Goal: Task Accomplishment & Management: Manage account settings

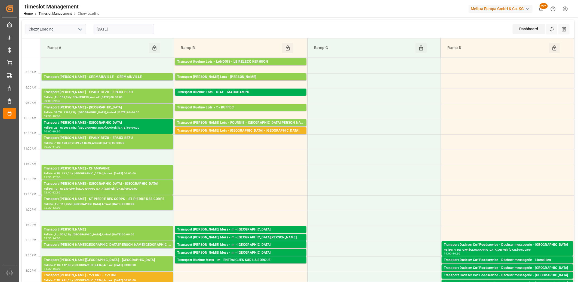
scroll to position [30, 0]
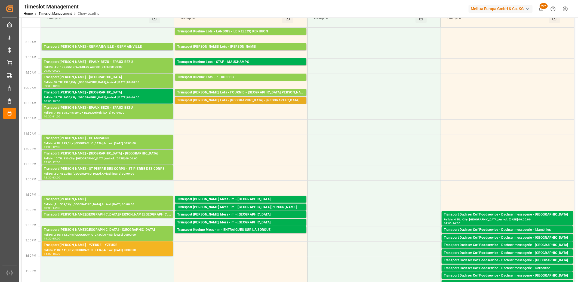
click at [223, 100] on div "Transport [PERSON_NAME] Lots - [GEOGRAPHIC_DATA] - [GEOGRAPHIC_DATA]" at bounding box center [240, 100] width 127 height 5
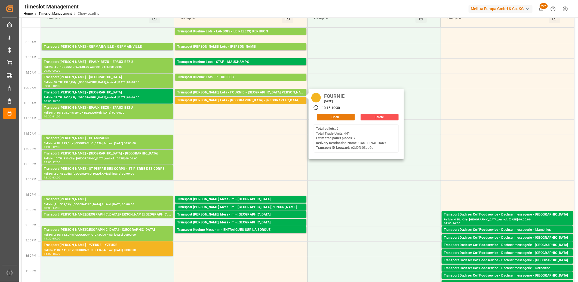
click at [347, 118] on button "Open" at bounding box center [336, 117] width 38 height 7
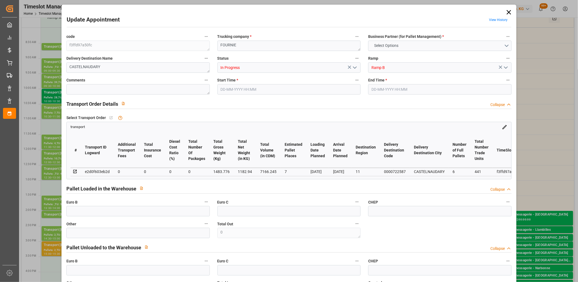
type input "7"
type input "0"
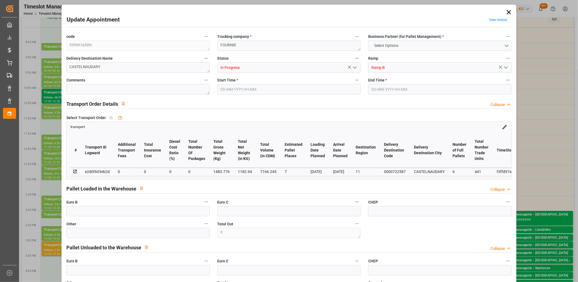
type input "0"
type input "1182.94"
type input "1916.272"
type input "7166.245"
type input "11"
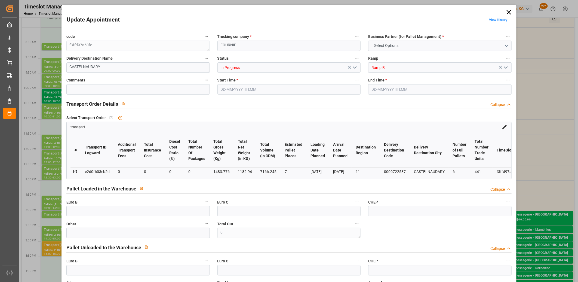
type input "6"
type input "441"
type input "17"
type input "101"
type input "1483.776"
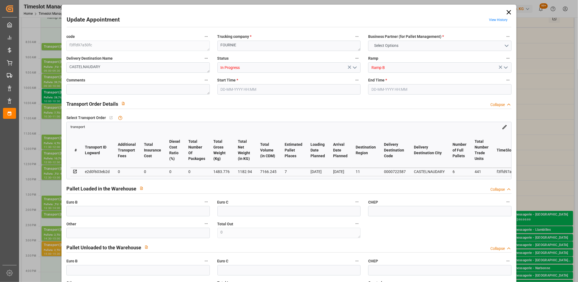
type input "0"
type input "4710.8598"
type input "0"
type input "21"
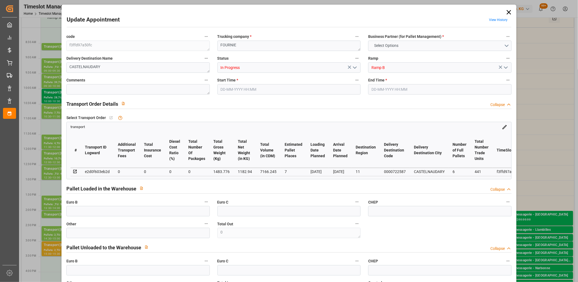
type input "35"
type input "27-08-2025 10:15"
type input "27-08-2025 10:30"
type input "26-08-2025 12:35"
type input "26-08-2025 11:25"
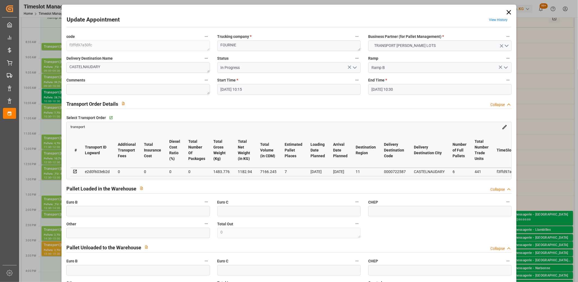
type input "03-09-2025"
type input "[DATE]"
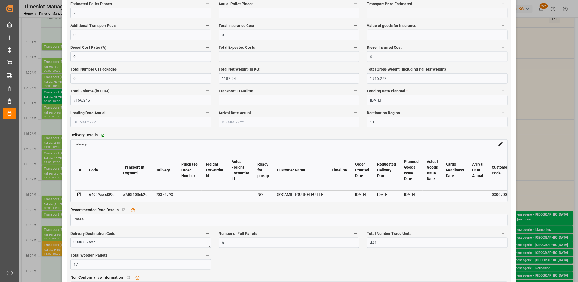
scroll to position [363, 0]
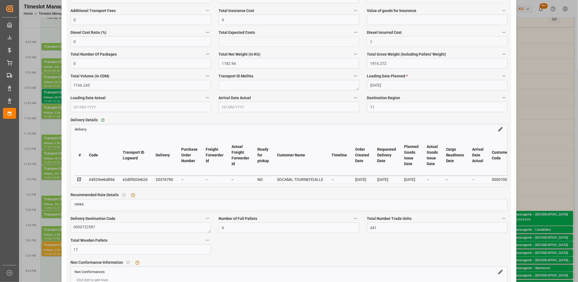
click at [80, 180] on icon at bounding box center [79, 179] width 5 height 5
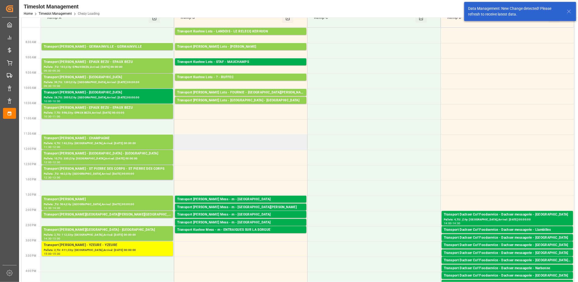
scroll to position [0, 0]
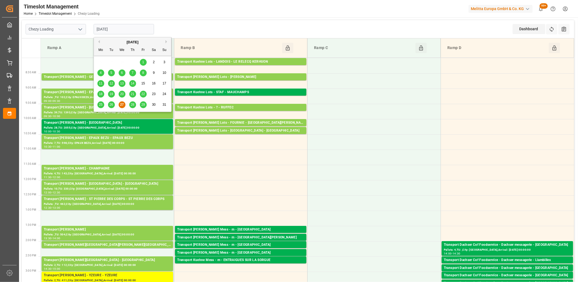
click at [134, 30] on input "[DATE]" at bounding box center [124, 29] width 60 height 10
click at [133, 105] on span "28" at bounding box center [133, 105] width 4 height 4
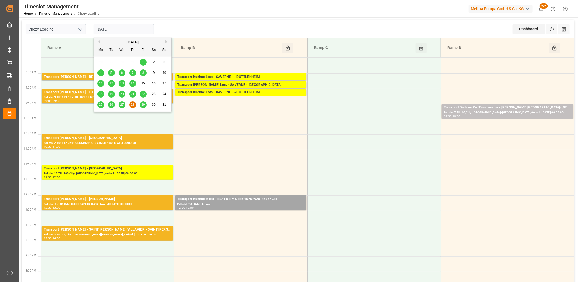
click at [145, 28] on input "28-08-2025" at bounding box center [124, 29] width 60 height 10
click at [122, 104] on span "27" at bounding box center [122, 105] width 4 height 4
type input "[DATE]"
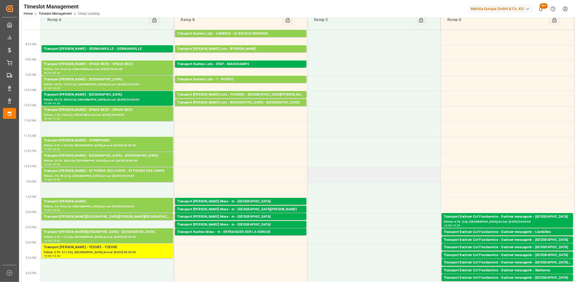
scroll to position [60, 0]
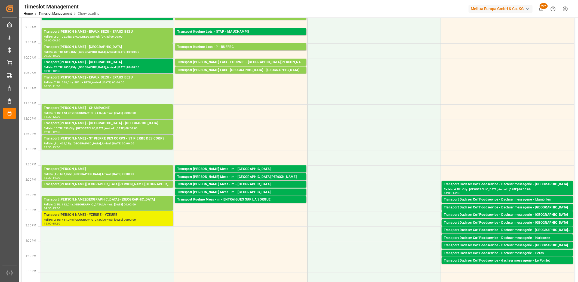
click at [100, 221] on div "Pallets: 2,TU: 411,City: YZEURE,Arrival: 2025-09-01 00:00:00" at bounding box center [107, 219] width 127 height 5
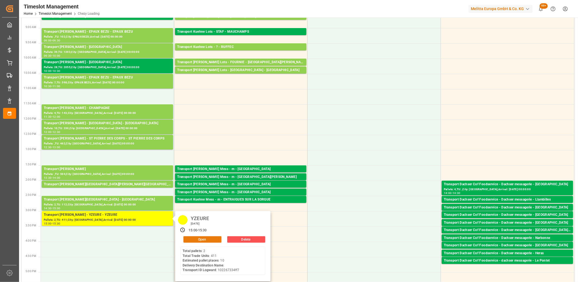
click at [191, 239] on button "Open" at bounding box center [202, 239] width 38 height 7
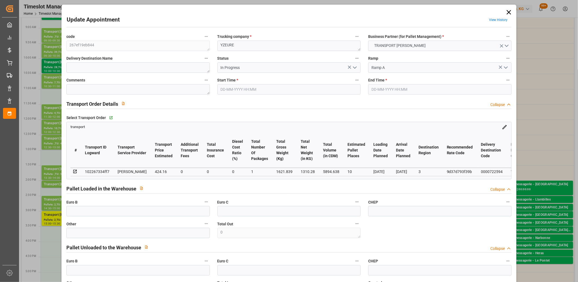
type input "27-08-2025 15:00"
type input "27-08-2025 15:30"
type input "25-08-2025 13:52"
type input "25-08-2025 11:36"
type input "[DATE]"
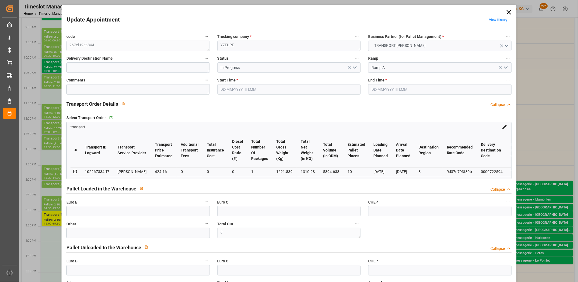
type input "[DATE]"
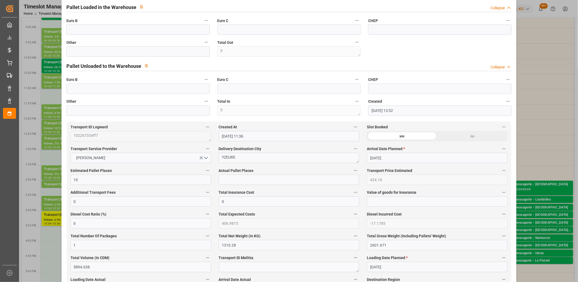
scroll to position [302, 0]
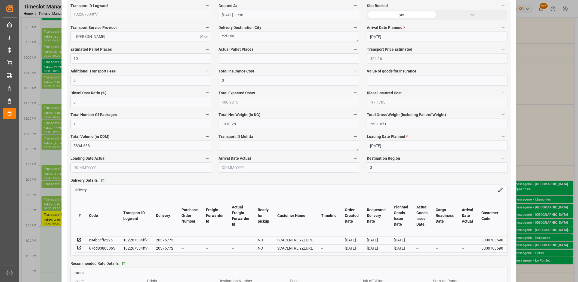
click at [78, 250] on icon at bounding box center [79, 247] width 5 height 5
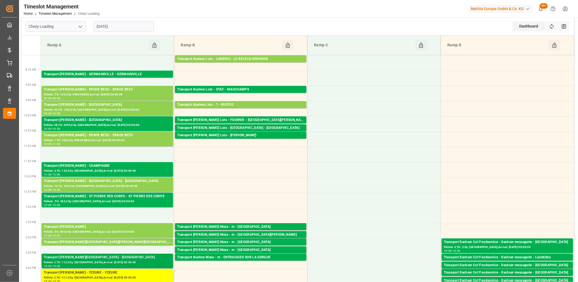
scroll to position [0, 0]
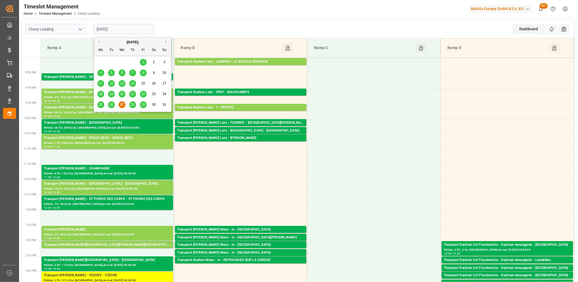
click at [128, 29] on input "[DATE]" at bounding box center [124, 29] width 60 height 10
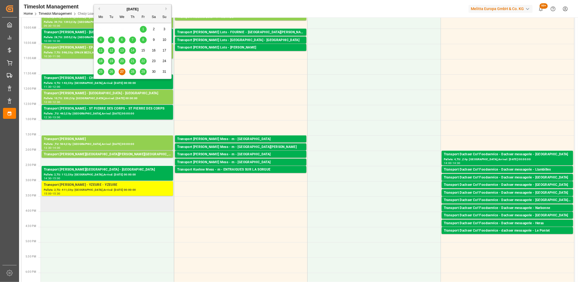
scroll to position [91, 0]
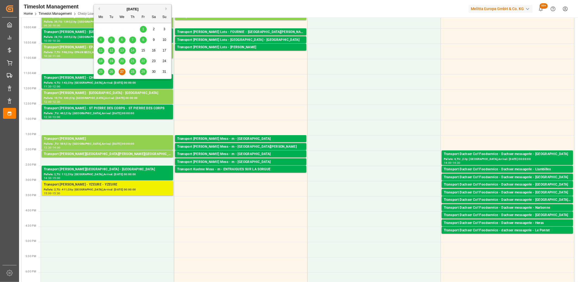
click at [80, 187] on div "Pallets: 2,TU: 411,City: YZEURE,Arrival: 2025-09-01 00:00:00" at bounding box center [107, 189] width 127 height 5
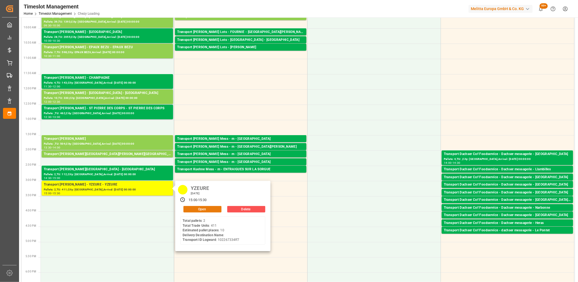
click at [189, 210] on button "Open" at bounding box center [202, 209] width 38 height 7
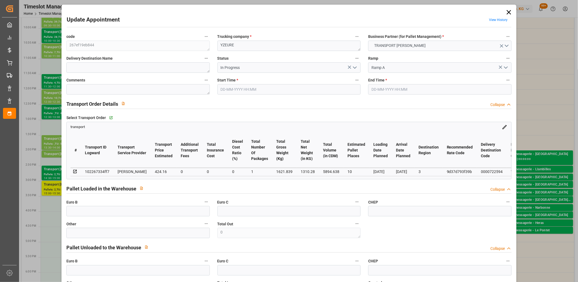
type input "10"
type input "424.16"
type input "0"
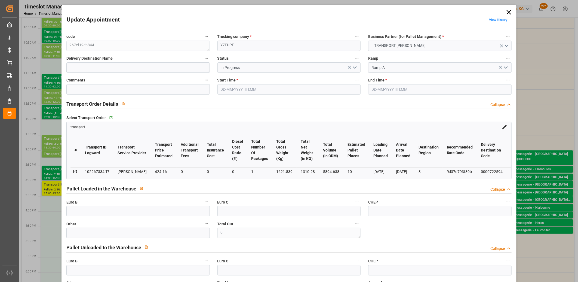
type input "406.9815"
type input "-17.1785"
type input "1"
type input "1310.28"
type input "2601.671"
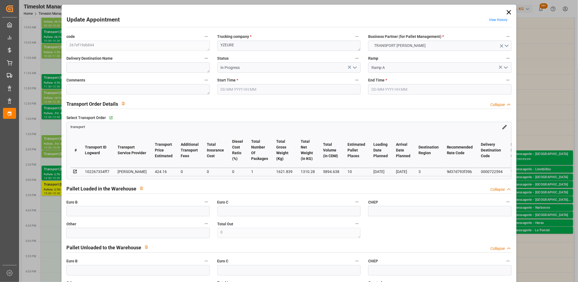
type input "5894.638"
type input "3"
type input "2"
type input "411"
type input "42"
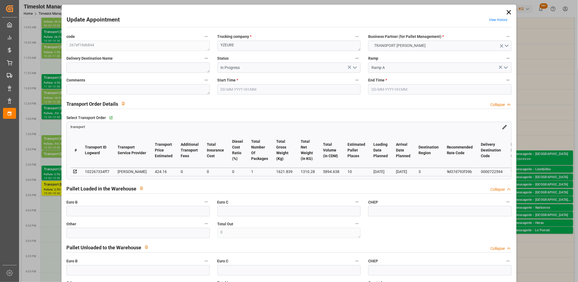
type input "101"
type input "1621.839"
type input "0"
type input "4710.8598"
type input "0"
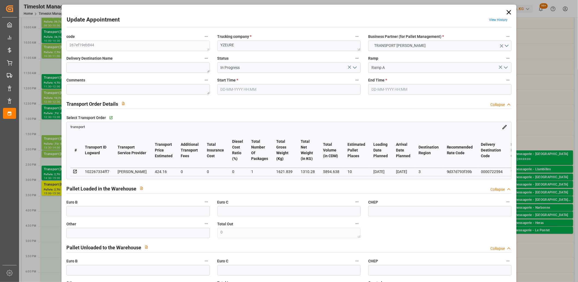
type input "0"
type input "21"
type input "35"
type input "27-08-2025 15:00"
type input "27-08-2025 15:30"
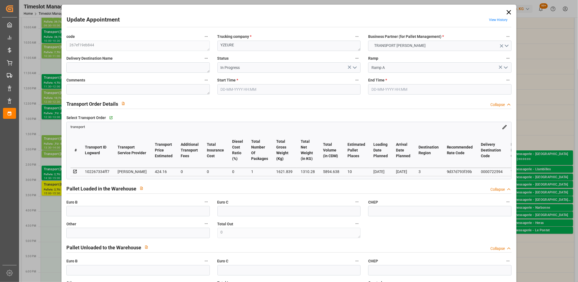
type input "25-08-2025 13:52"
type input "25-08-2025 11:36"
type input "[DATE]"
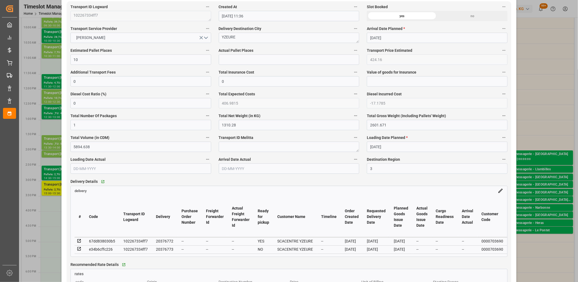
scroll to position [302, 0]
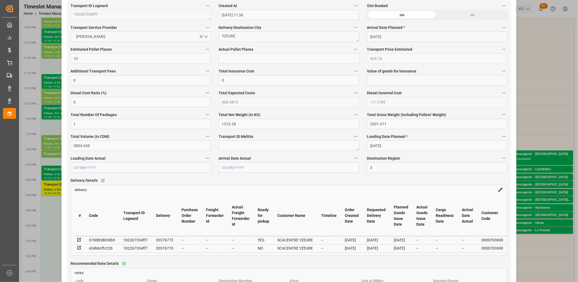
click at [79, 249] on icon at bounding box center [79, 247] width 5 height 5
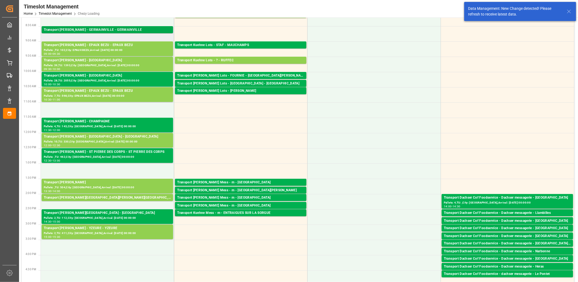
scroll to position [0, 0]
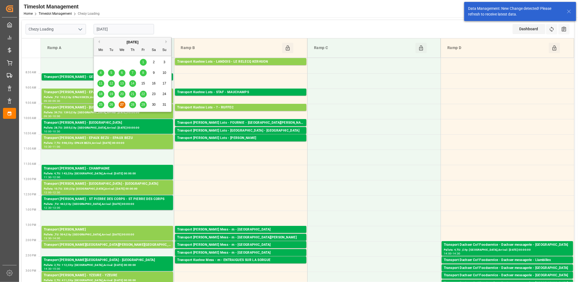
click at [137, 29] on input "[DATE]" at bounding box center [124, 29] width 60 height 10
click at [132, 106] on span "28" at bounding box center [133, 105] width 4 height 4
type input "28-08-2025"
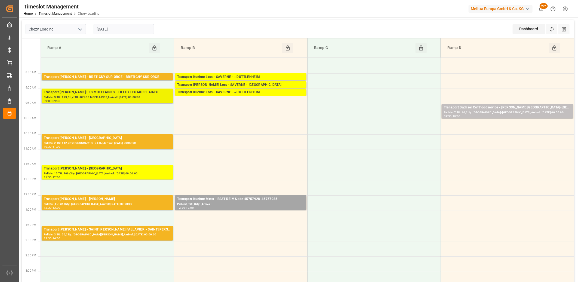
click at [128, 97] on div "Pallets: 3,TU: 123,City: TILLOY LES MOFFLAINES,Arrival: 2025-08-29 00:00:00" at bounding box center [107, 97] width 127 height 5
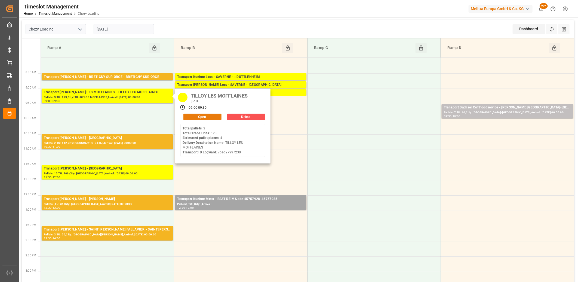
click at [185, 116] on button "Open" at bounding box center [202, 116] width 38 height 7
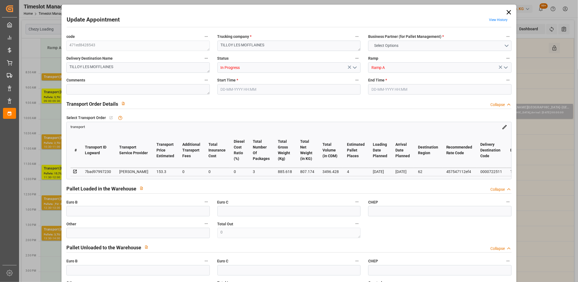
type input "4"
type input "153.3"
type input "0"
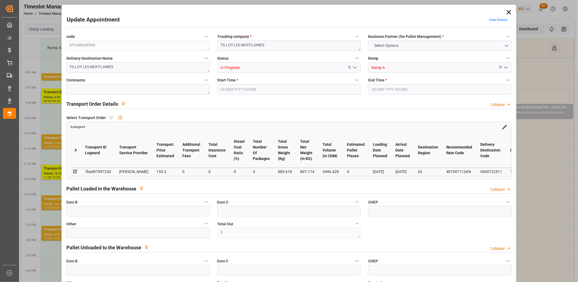
type input "147.0913"
type input "-6.2087"
type input "3"
type input "807.174"
type input "1062.738"
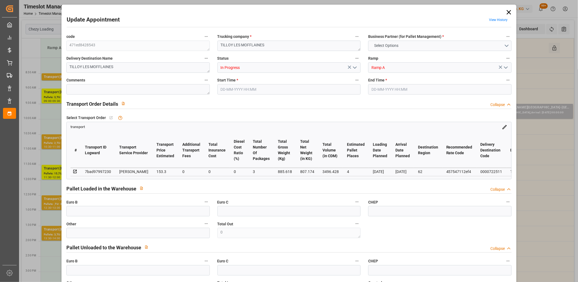
type input "3496.428"
type input "62"
type input "3"
type input "123"
type input "6"
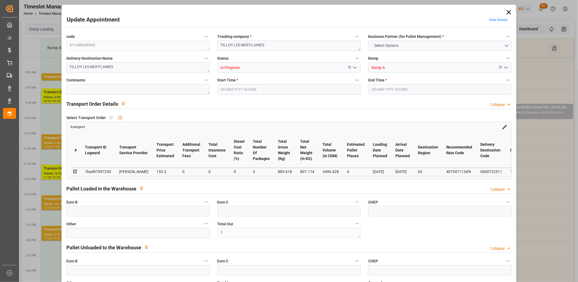
type input "101"
type input "885.618"
type input "0"
type input "4710.8598"
type input "0"
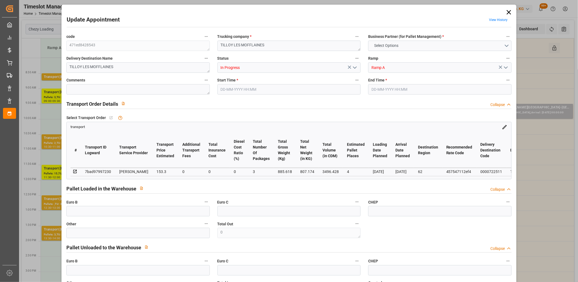
type input "0"
type input "21"
type input "35"
type input "28-08-2025 09:00"
type input "28-08-2025 09:30"
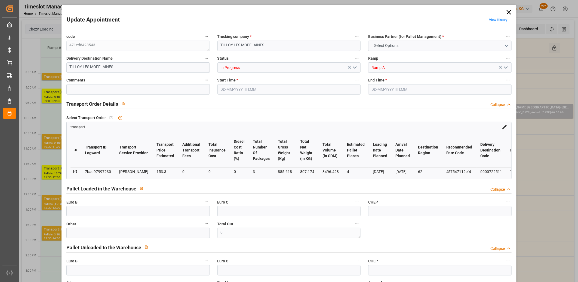
type input "22-08-2025 15:31"
type input "22-08-2025 11:29"
type input "[DATE]"
type input "28-08-2025"
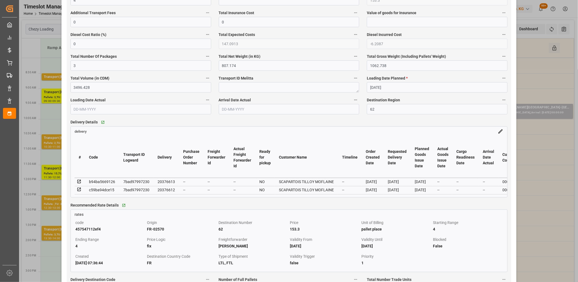
scroll to position [363, 0]
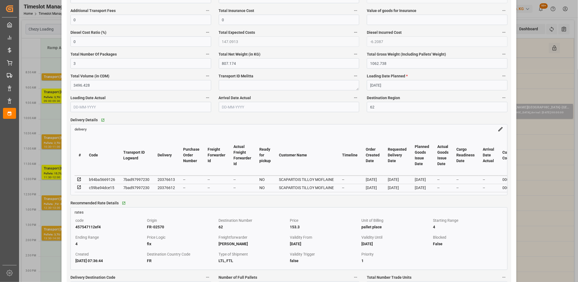
click at [78, 187] on icon at bounding box center [79, 187] width 5 height 5
click at [77, 179] on icon at bounding box center [79, 179] width 5 height 5
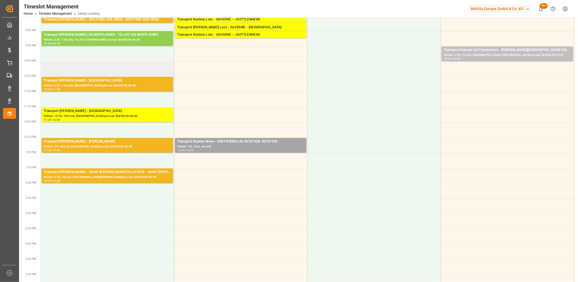
scroll to position [0, 0]
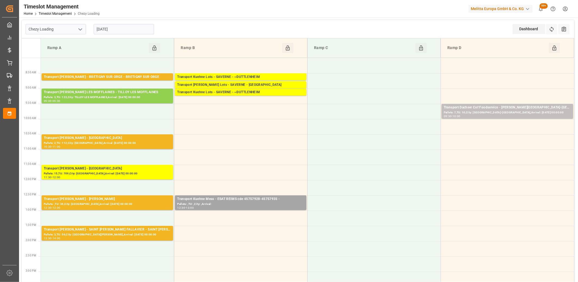
click at [127, 27] on input "28-08-2025" at bounding box center [124, 29] width 60 height 10
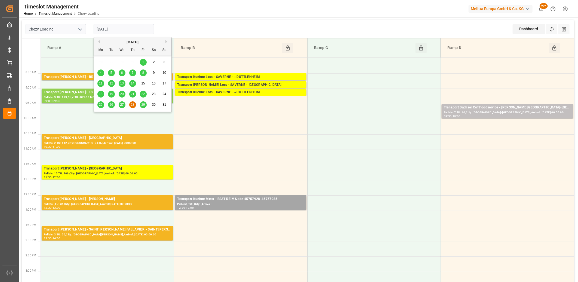
click at [143, 103] on span "29" at bounding box center [143, 105] width 4 height 4
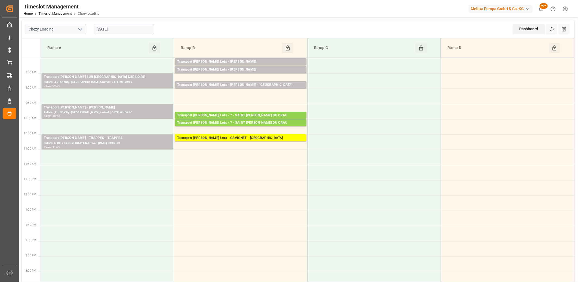
click at [136, 31] on input "[DATE]" at bounding box center [124, 29] width 60 height 10
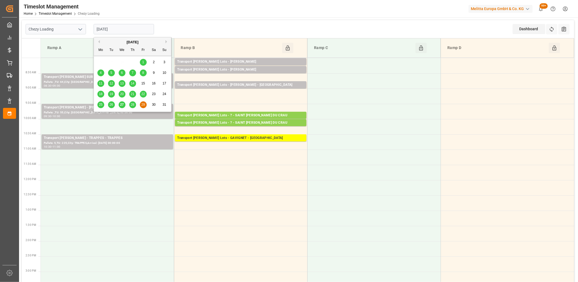
click at [122, 103] on span "27" at bounding box center [122, 105] width 4 height 4
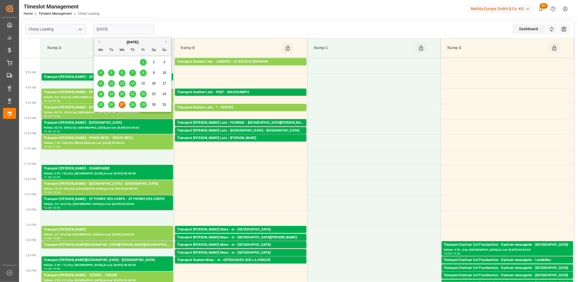
click at [143, 32] on input "[DATE]" at bounding box center [124, 29] width 60 height 10
click at [132, 105] on span "28" at bounding box center [133, 105] width 4 height 4
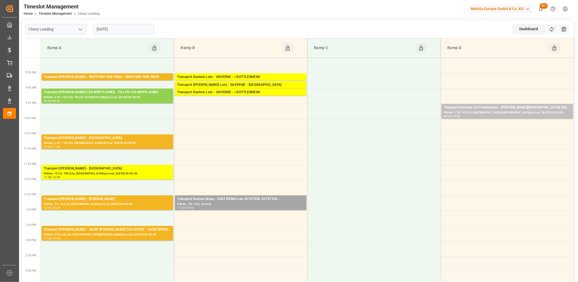
click at [145, 30] on input "28-08-2025" at bounding box center [124, 29] width 60 height 10
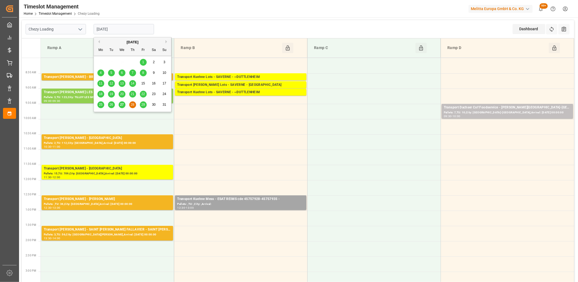
click at [142, 105] on span "29" at bounding box center [143, 105] width 4 height 4
type input "[DATE]"
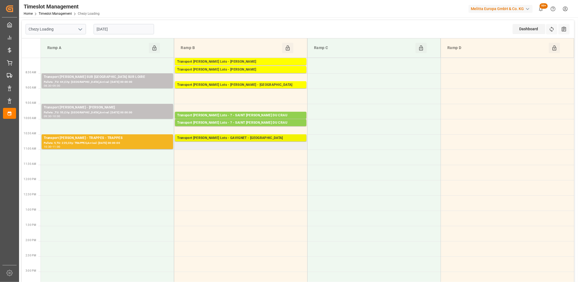
click at [204, 139] on div "Transport Kuehne Lots - GAVIGNET - SAINT VIT" at bounding box center [240, 137] width 127 height 5
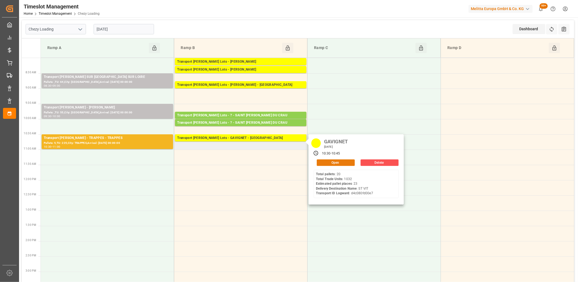
click at [321, 162] on button "Open" at bounding box center [336, 162] width 38 height 7
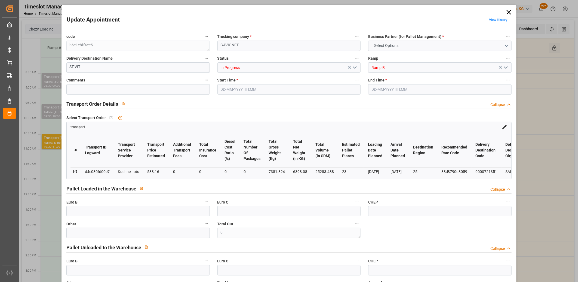
type input "23"
type input "538.16"
type input "0"
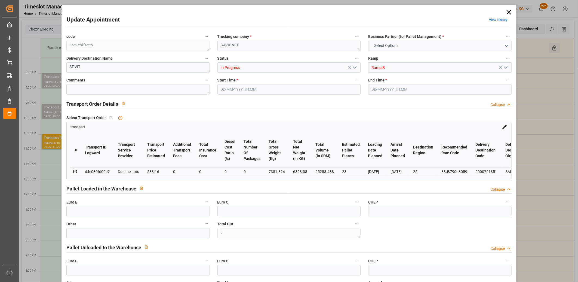
type input "538.16"
type input "0"
type input "6398.08"
type input "8485.712"
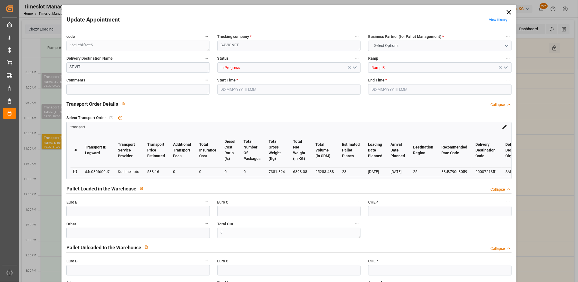
type input "25283.488"
type input "25"
type input "20"
type input "1032"
type input "35"
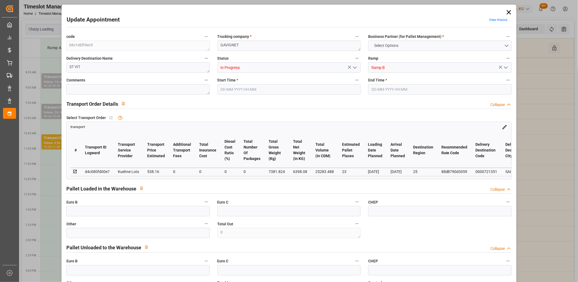
type input "101"
type input "7381.824"
type input "0"
type input "4710.8598"
type input "0"
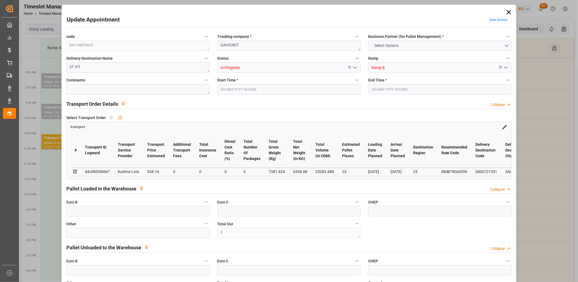
type input "0"
type input "21"
type input "35"
type input "29-08-2025 10:30"
type input "29-08-2025 10:45"
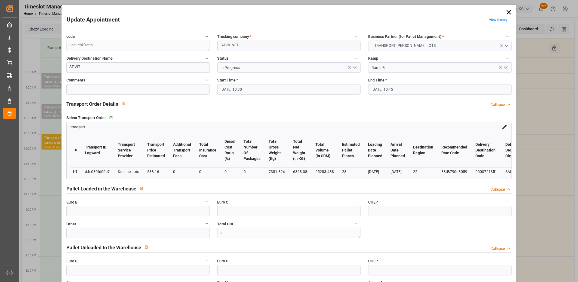
type input "25-08-2025 12:37"
type input "25-08-2025 11:31"
type input "[DATE]"
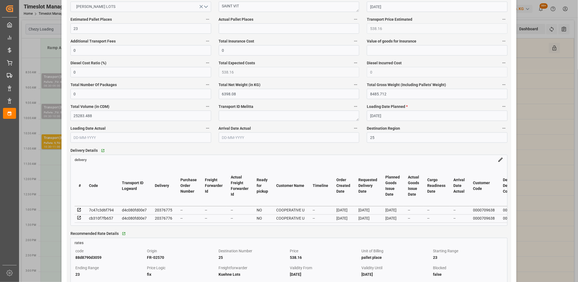
scroll to position [333, 0]
click at [80, 211] on icon at bounding box center [79, 209] width 5 height 5
click at [79, 220] on icon at bounding box center [79, 217] width 5 height 5
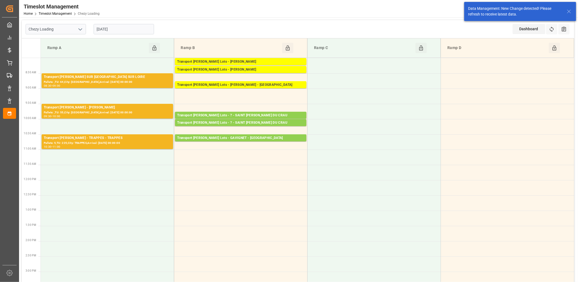
click at [139, 26] on input "[DATE]" at bounding box center [124, 29] width 60 height 10
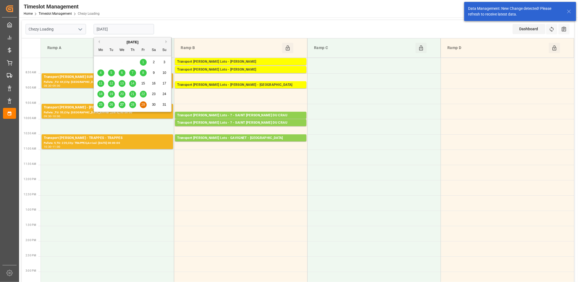
click at [132, 103] on span "28" at bounding box center [133, 105] width 4 height 4
type input "28-08-2025"
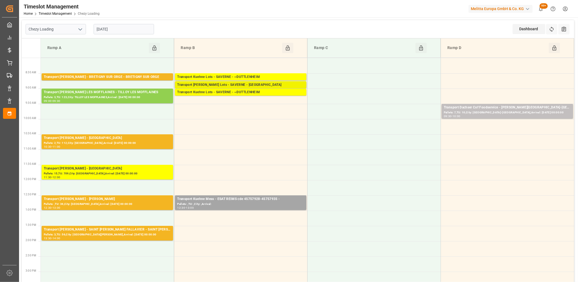
click at [243, 84] on div "Transport Kuehne Lots - SAVERNE - NIEDERHERGHEIM" at bounding box center [240, 84] width 127 height 5
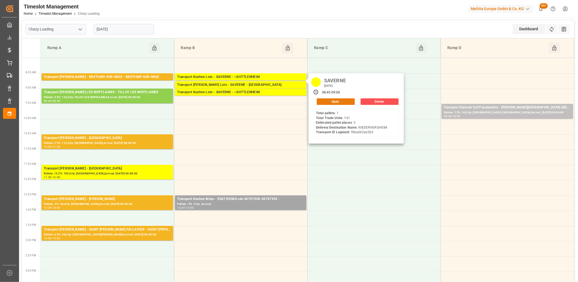
click at [319, 103] on button "Open" at bounding box center [336, 101] width 38 height 7
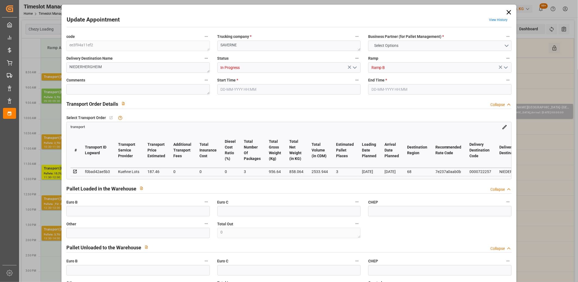
type input "3"
type input "187.46"
type input "0"
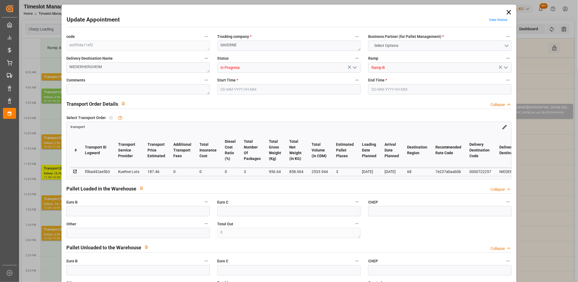
type input "187.46"
type input "0"
type input "3"
type input "858.064"
type input "1145.32"
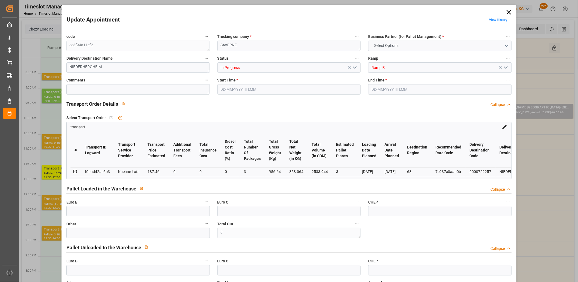
type input "2533.944"
type input "68"
type input "1"
type input "141"
type input "7"
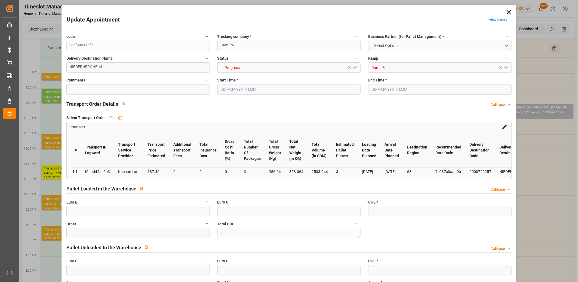
type input "101"
type input "956.64"
type input "0"
type input "4710.8598"
type input "0"
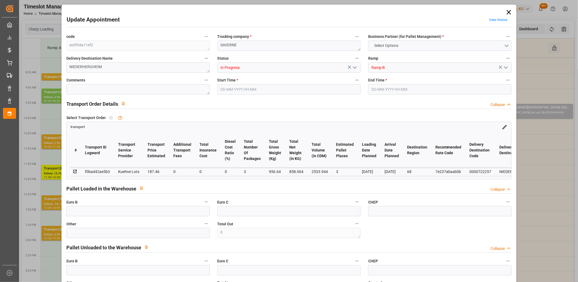
type input "0"
type input "21"
type input "35"
type input "28-08-2025 08:45"
type input "28-08-2025 09:00"
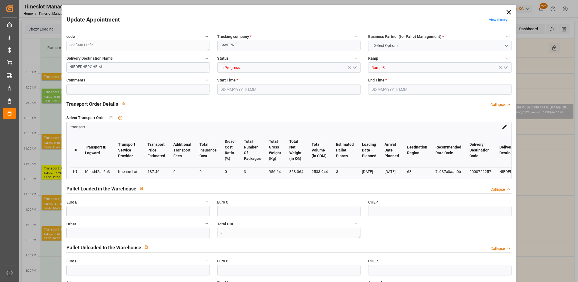
type input "26-08-2025 13:01"
type input "26-08-2025 11:24"
type input "[DATE]"
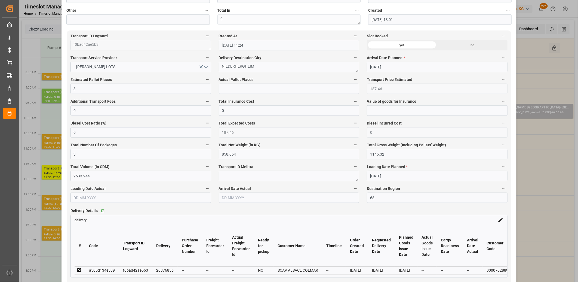
scroll to position [363, 0]
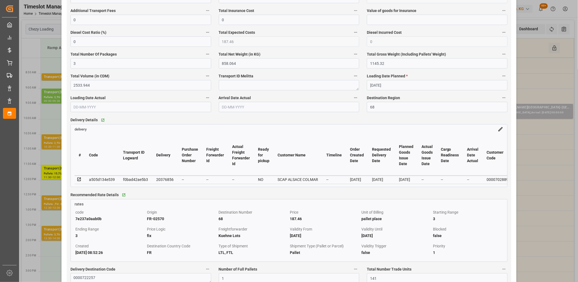
click at [79, 180] on icon at bounding box center [79, 179] width 5 height 5
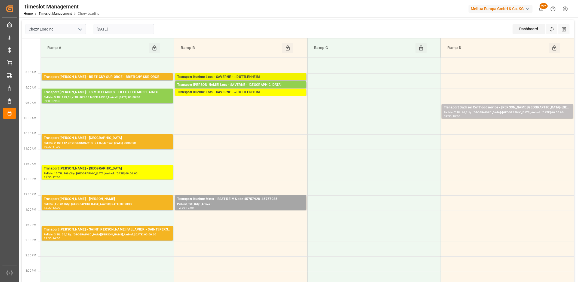
click at [240, 75] on div "Transport Kuehne Lots - SAVERNE - ~DUTTLENHEIM" at bounding box center [240, 76] width 127 height 5
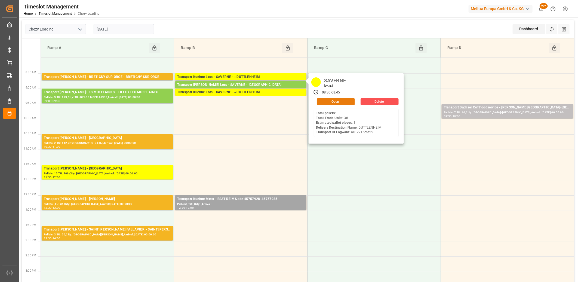
click at [329, 102] on button "Open" at bounding box center [336, 101] width 38 height 7
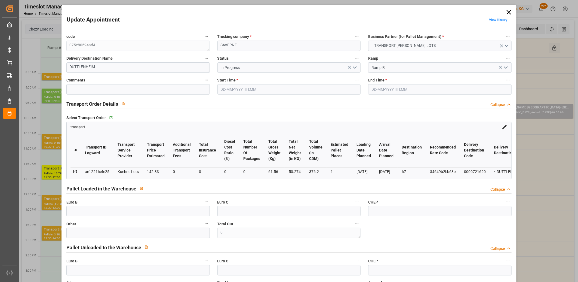
type input "28-08-2025 08:30"
type input "28-08-2025 08:45"
type input "25-08-2025 13:07"
type input "25-08-2025 11:33"
type input "[DATE]"
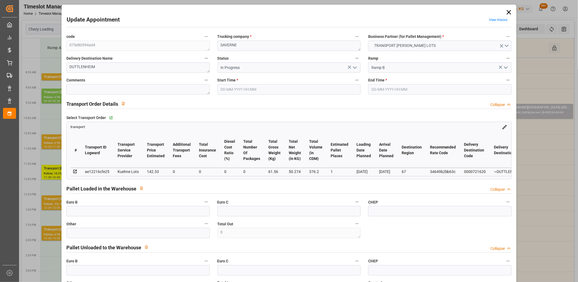
type input "[DATE]"
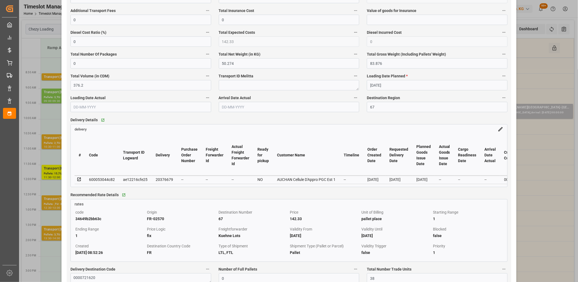
click at [79, 179] on icon at bounding box center [79, 179] width 4 height 4
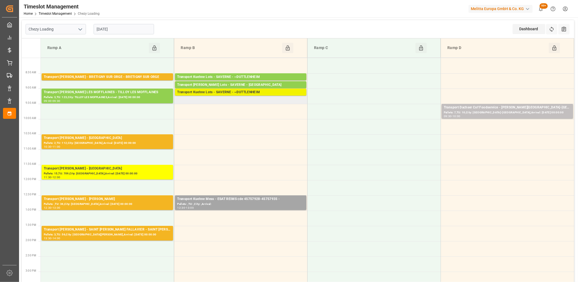
click at [231, 93] on div "Transport Kuehne Lots - SAVERNE - ~DUTTLENHEIM" at bounding box center [240, 92] width 127 height 5
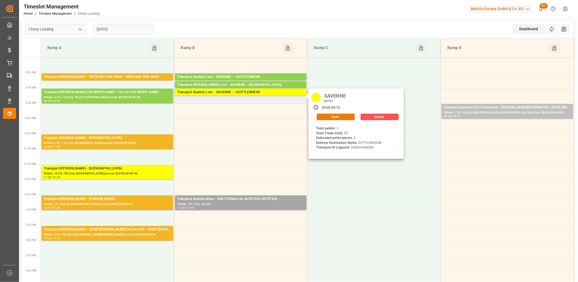
click at [324, 115] on button "Open" at bounding box center [336, 116] width 38 height 7
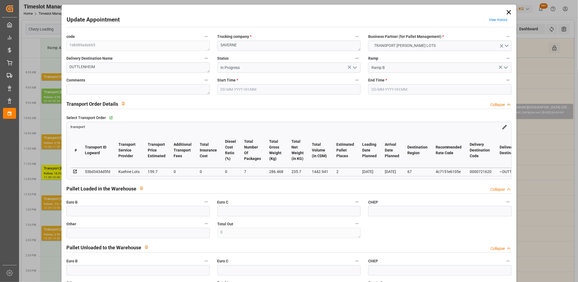
type input "28-08-2025 09:00"
type input "28-08-2025 09:15"
type input "26-08-2025 13:02"
type input "26-08-2025 11:24"
type input "[DATE]"
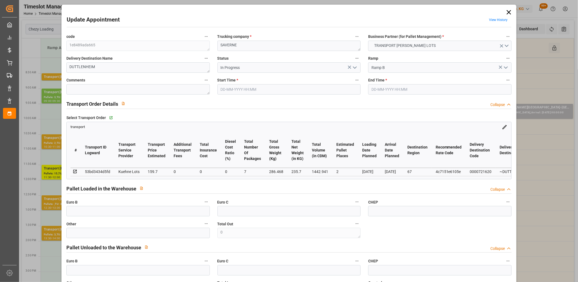
type input "[DATE]"
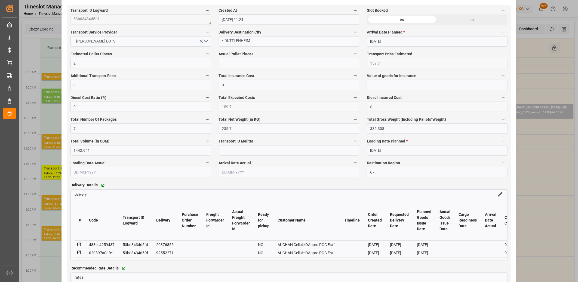
scroll to position [302, 0]
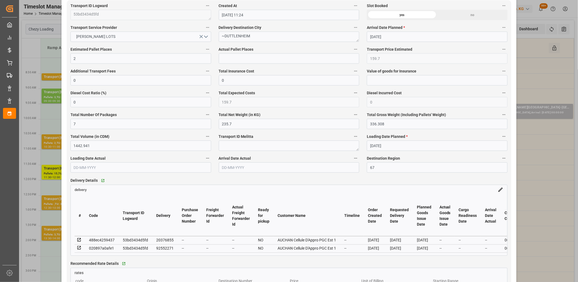
click at [80, 248] on icon at bounding box center [79, 247] width 5 height 5
click at [79, 240] on icon at bounding box center [79, 240] width 4 height 4
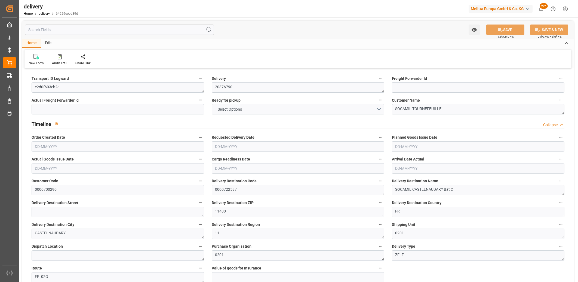
type input "1182.94"
type input "1916.272"
type input "7166.245"
type input "441"
type input "17"
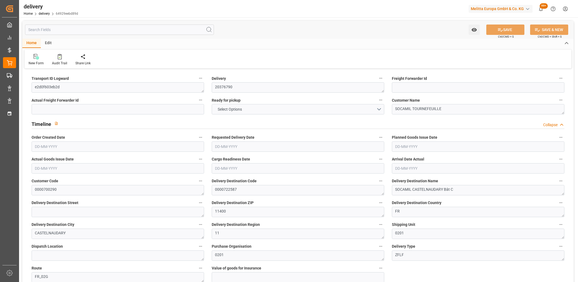
type input "6"
type input "7"
type input "0"
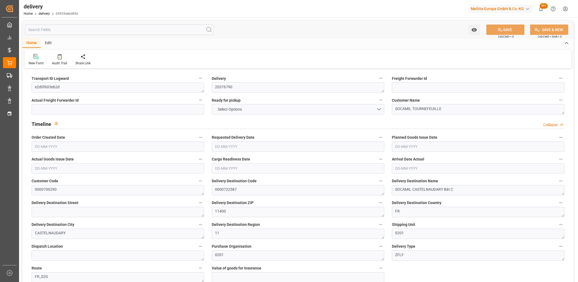
type input "497.71"
type input "14.7"
type input "158.76"
type input "1.5"
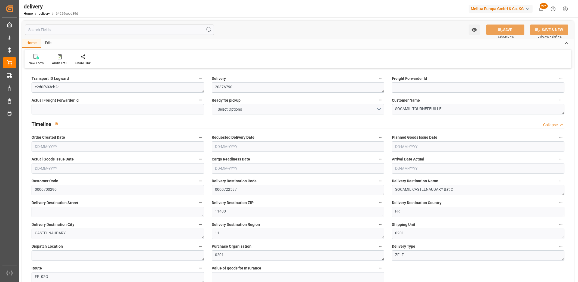
type input "1.3"
type input "0"
type input "25.5"
type input "1483.776"
type input "101"
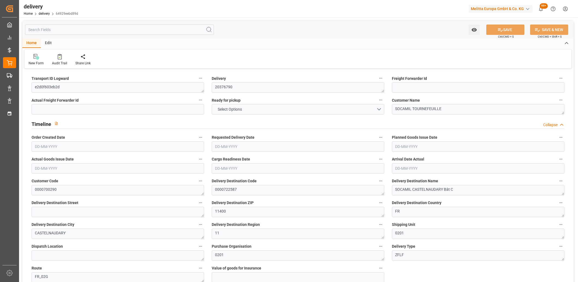
type input "11050.8856"
type input "0.7086"
type input "0"
type input "25-08-2025"
type input "03-09-2025"
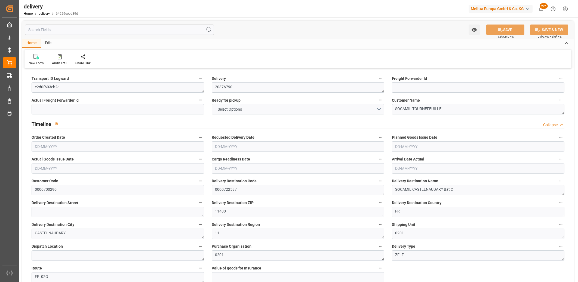
type input "01-09-2025"
type input "25-08-2025 11:01"
click at [222, 112] on span "NO" at bounding box center [220, 109] width 11 height 6
click at [498, 29] on icon at bounding box center [500, 29] width 5 height 3
type input "911.472"
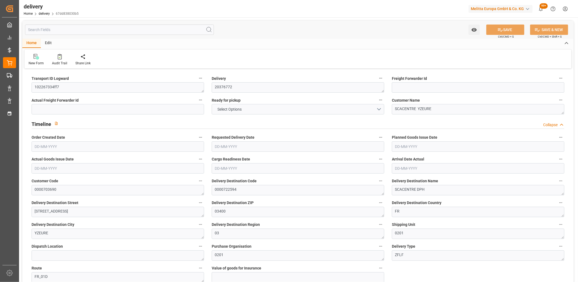
type input "1373.464"
type input "4201.344"
type input "254"
type input "10"
type input "2"
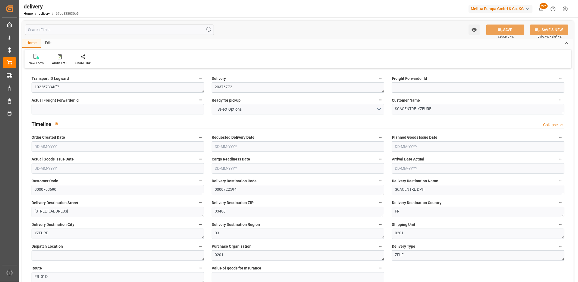
type input "5"
type input "0"
type input "-8.5892"
type input "212.08"
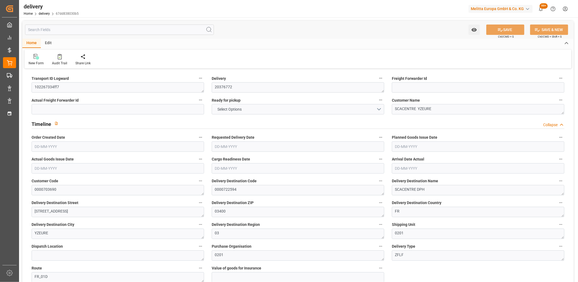
type input "203.4908"
type input "4.9"
type input "91.44"
type input "1.5"
type input "1.3"
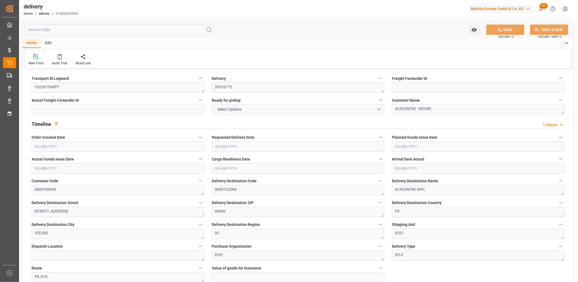
type input "0"
type input "15"
type input "1129.632"
type input "101"
type input "3676.3569"
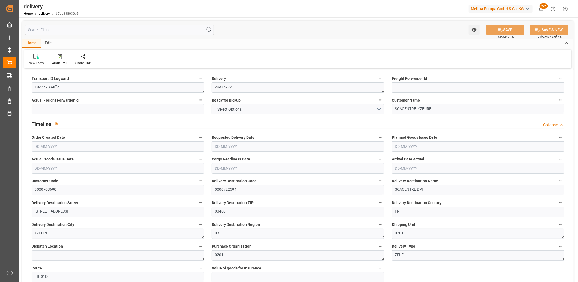
type input "0.2359"
type input "0"
type input "[DATE]"
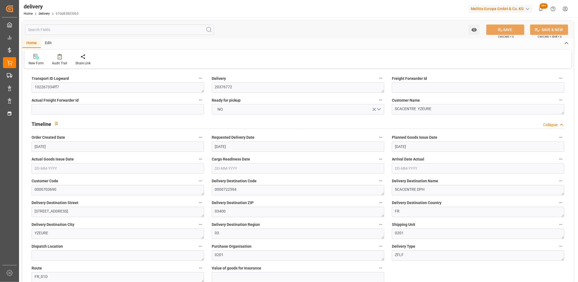
type input "25-08-2025 11:01"
click at [229, 108] on button "NO" at bounding box center [298, 109] width 173 height 10
click at [505, 27] on button "SAVE" at bounding box center [505, 29] width 38 height 10
type input "1"
type input "398.808"
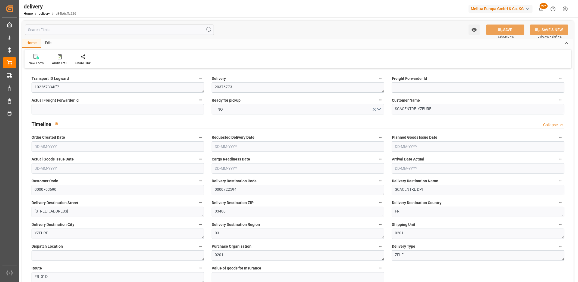
type input "1228.207"
type input "1693.294"
type input "157"
type input "32"
type input "0"
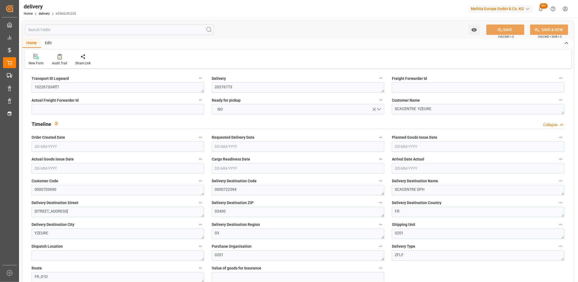
type input "5"
type input "0"
type input "-8.5892"
type input "212.08"
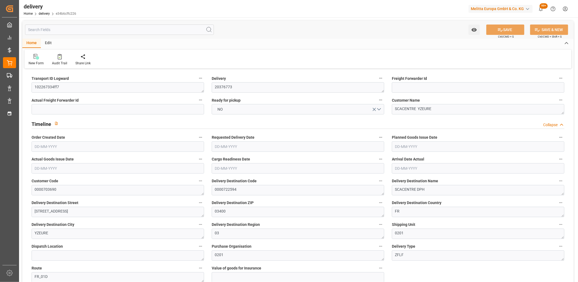
type input "203.4908"
type input "0"
type input "56.52"
type input "1.5"
type input "1.3"
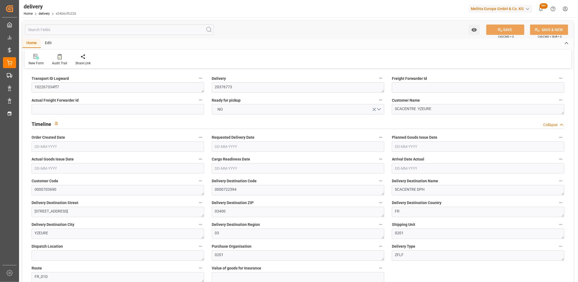
type input "0"
type input "48"
type input "492.207"
type input "101"
type input "1481.7052"
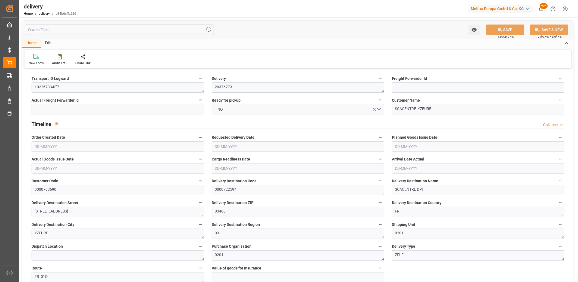
type input "0.0951"
type input "0"
type input "27-08-2025"
type input "[DATE]"
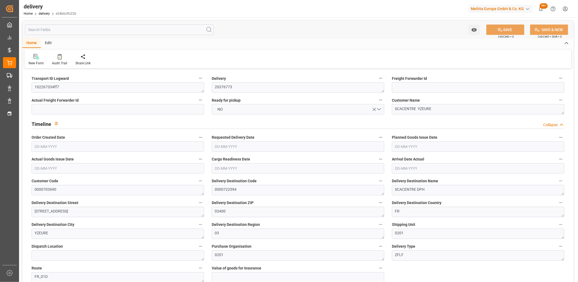
type input "[DATE] 11:01"
click at [235, 106] on button "NO" at bounding box center [298, 109] width 173 height 10
click at [509, 26] on button "SAVE" at bounding box center [505, 29] width 38 height 10
type input "[DATE]"
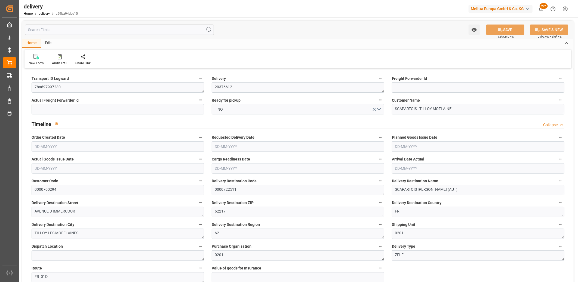
type input "[DATE]"
type input "[DATE] 11:01"
click at [232, 110] on button "NO" at bounding box center [298, 109] width 173 height 10
click at [232, 110] on div "YES" at bounding box center [298, 110] width 172 height 11
click at [496, 29] on button "SAVE" at bounding box center [505, 29] width 38 height 10
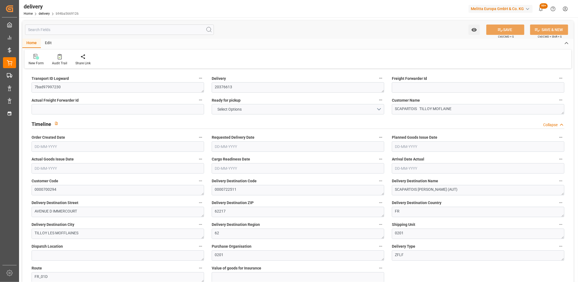
type input "3"
type input "546.984"
type input "657.738"
type input "1530"
type input "33"
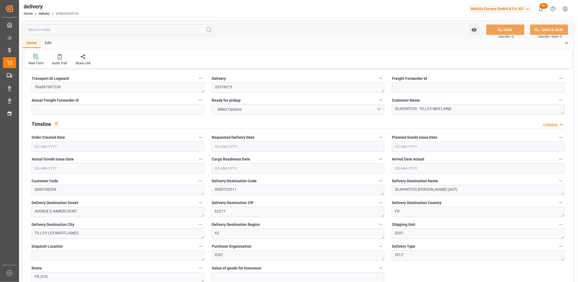
type input "3"
type input "1"
type input "2"
type input "0"
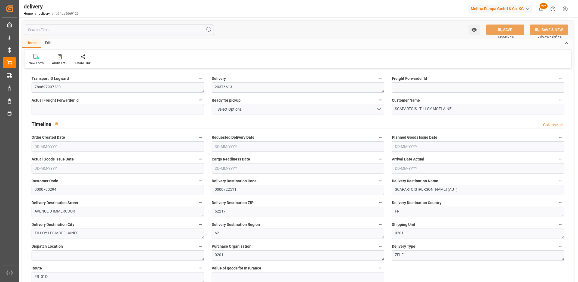
type input "-3.1043"
type input "76.65"
type input "73.5457"
type input "2.45"
type input "11.88"
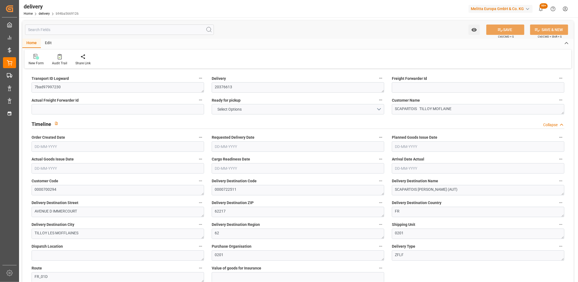
type input "1.5"
type input "1.3"
type input "0"
type input "4.5"
type input "563.922"
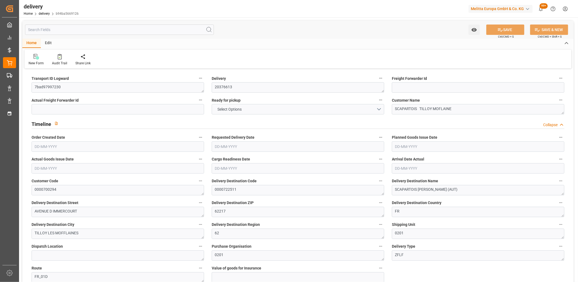
type input "101"
type input "549.6919"
type input "0.0353"
type input "0"
type input "27-08-2025"
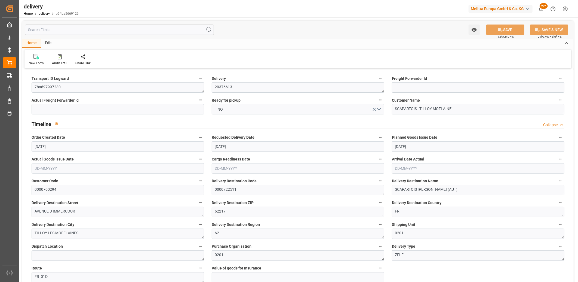
type input "[DATE]"
type input "28-08-2025"
type input "21-08-2025 11:01"
click at [220, 112] on button "NO" at bounding box center [298, 109] width 173 height 10
click at [497, 33] on button "SAVE" at bounding box center [505, 29] width 38 height 10
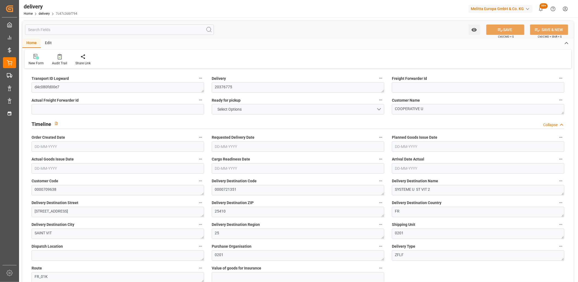
type input "3763.968"
type input "4669.92"
type input "10331.04"
type input "252"
type input "11"
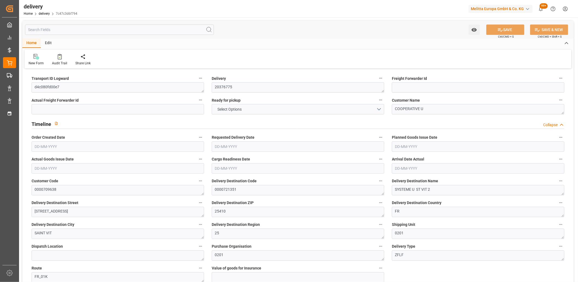
type input "8"
type input "10"
type input "0"
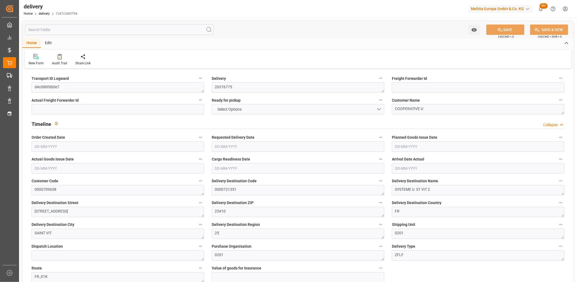
type input "233.9826"
type input "19.6"
type input "90.72"
type input "1.5"
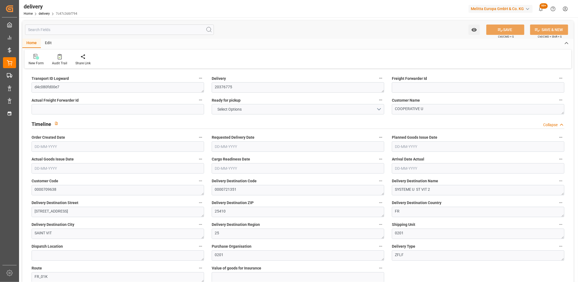
type input "1.3"
type input "0"
type input "16.5"
type input "4229.04"
type input "101"
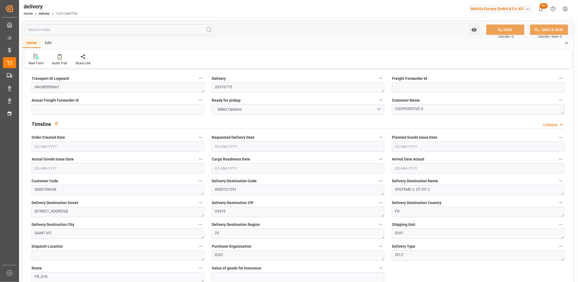
type input "9188.1532"
type input "0.5895"
type input "0"
type input "25-08-2025"
type input "[DATE]"
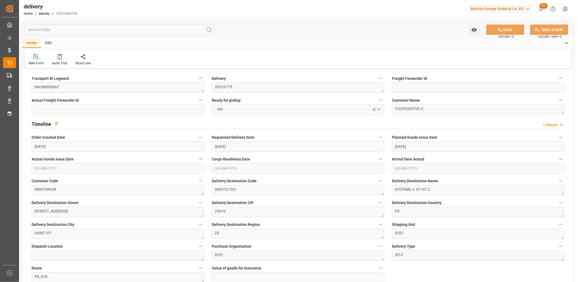
type input "[DATE]"
type input "25-08-2025 11:00"
click at [253, 113] on button "NO" at bounding box center [298, 109] width 173 height 10
click at [253, 113] on div "YES" at bounding box center [298, 110] width 172 height 11
click at [516, 34] on button "SAVE" at bounding box center [505, 29] width 38 height 10
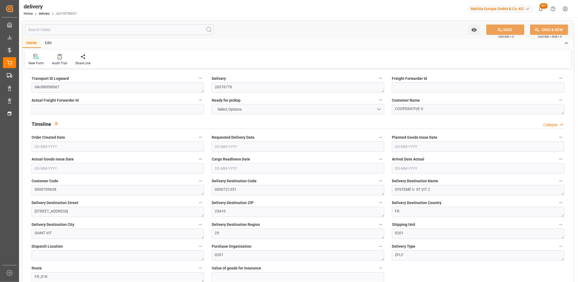
type input "2634.112"
type input "3815.792"
type input "14952.448"
type input "780"
type input "24"
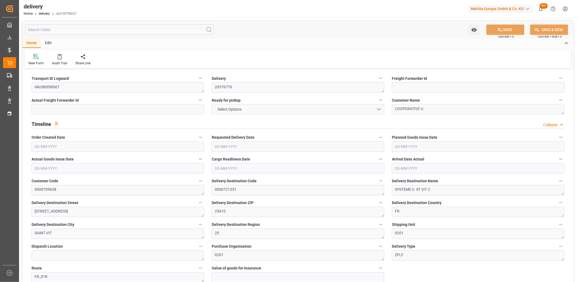
type input "12"
type input "13"
type input "0"
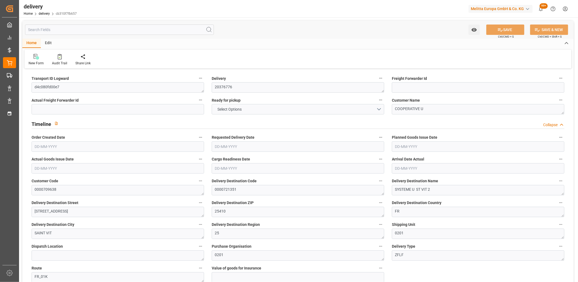
type input "304.1774"
type input "29.4"
type input "280.8"
type input "1.5"
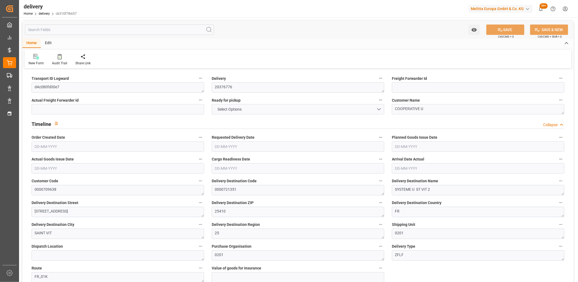
type input "1.3"
type input "0"
type input "36"
type input "3152.784"
type input "101"
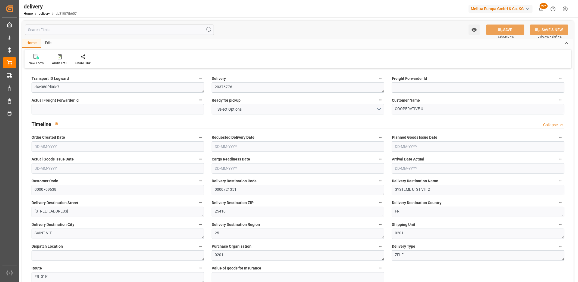
type input "13298.3111"
type input "0.8532"
type input "0"
type input "25-08-2025"
type input "[DATE]"
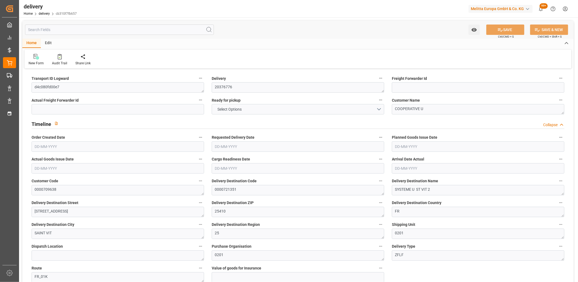
type input "[DATE]"
type input "25-08-2025 11:01"
click at [235, 111] on button "NO" at bounding box center [298, 109] width 173 height 10
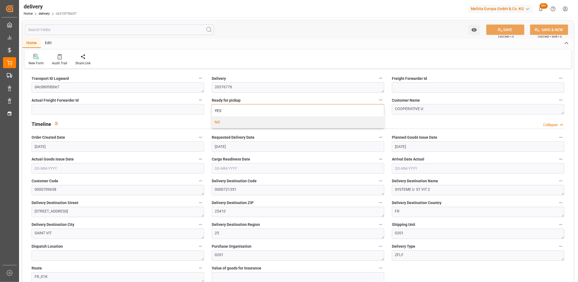
click at [235, 111] on div "YES" at bounding box center [298, 110] width 172 height 11
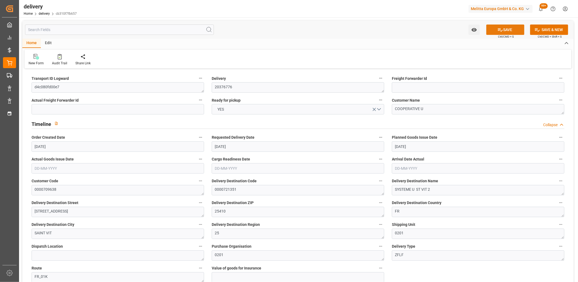
click at [501, 33] on button "SAVE" at bounding box center [505, 29] width 38 height 10
type input "[DATE]"
type input "[DATE] 11:00"
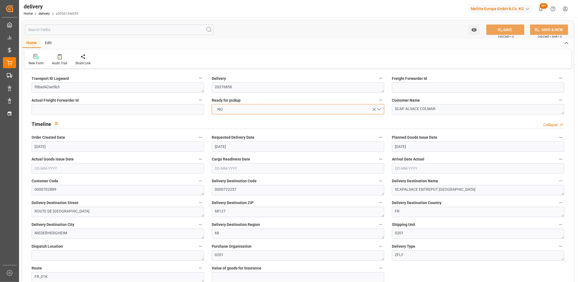
click at [253, 106] on button "NO" at bounding box center [298, 109] width 173 height 10
click at [253, 106] on div "YES" at bounding box center [298, 110] width 172 height 11
click at [509, 28] on button "SAVE" at bounding box center [505, 29] width 38 height 10
type input "50.274"
type input "83.876"
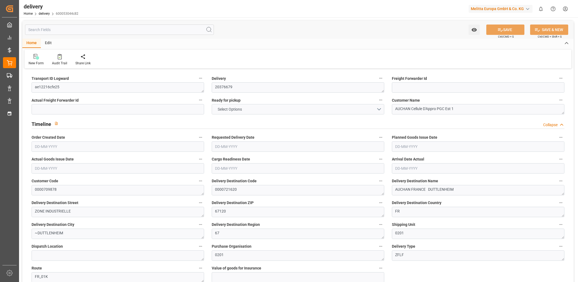
type input "376.2"
type input "38"
type input "1"
type input "0"
type input "1"
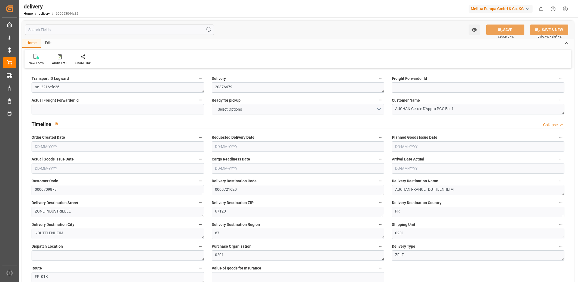
type input "0"
type input "142.33"
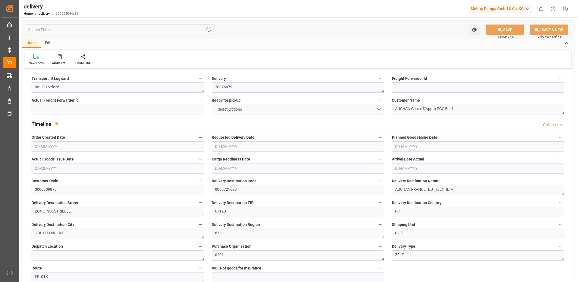
type input "0"
type input "13.68"
type input "1.5"
type input "1.3"
type input "0"
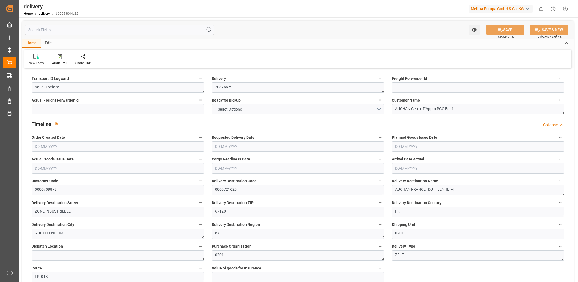
type input "1.5"
type input "61.56"
type input "101"
type input "220.1791"
type input "0.0141"
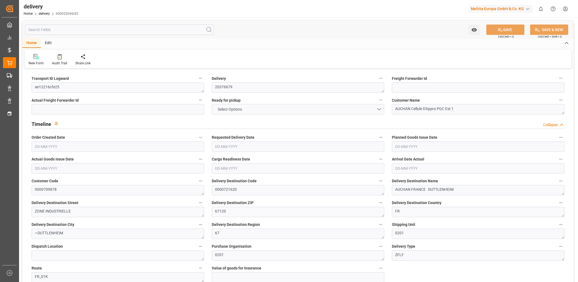
type input "0"
type input "22-08-2025"
type input "[DATE]"
type input "22-08-2025 11:01"
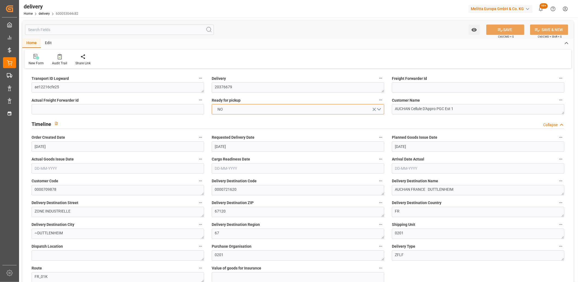
click at [249, 109] on button "NO" at bounding box center [298, 109] width 173 height 10
click at [249, 109] on div "YES" at bounding box center [298, 110] width 172 height 11
click at [493, 31] on button "SAVE" at bounding box center [505, 29] width 38 height 10
type input "[DATE]"
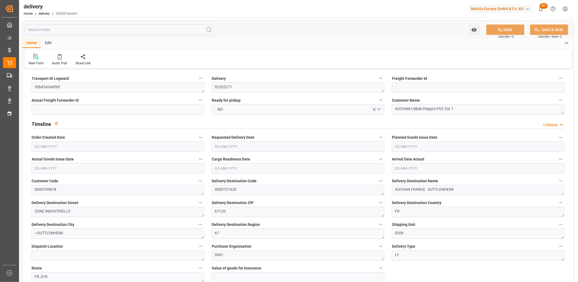
type input "[DATE]"
type input "[DATE] 11:01"
click at [224, 110] on span "NO" at bounding box center [220, 109] width 11 height 6
click at [224, 110] on div "YES" at bounding box center [298, 110] width 172 height 11
click at [503, 27] on button "SAVE" at bounding box center [505, 29] width 38 height 10
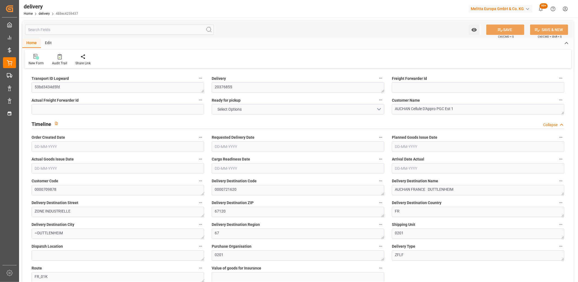
type input "7"
type input "160.436"
type input "217.308"
type input "828.541"
type input "95"
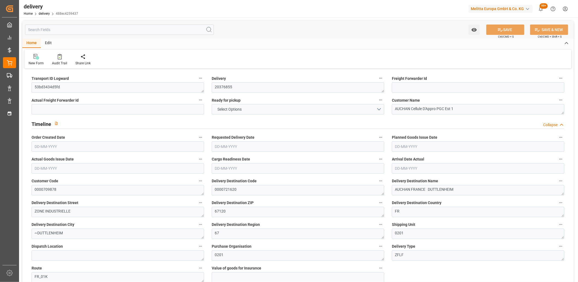
type input "1"
type input "0"
type input "1"
type input "0"
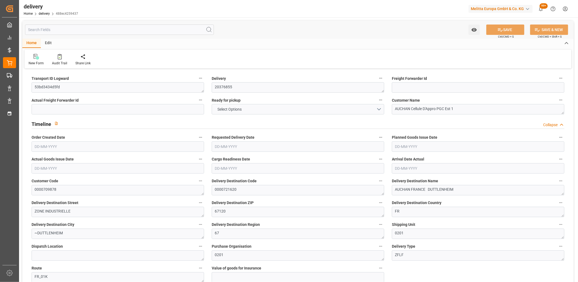
type input "0"
type input "79.85"
type input "0"
type input "34.2"
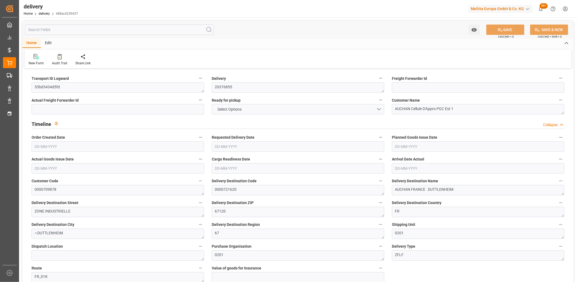
type input "1.5"
type input "1.3"
type input "0"
type input "1.5"
type input "194.308"
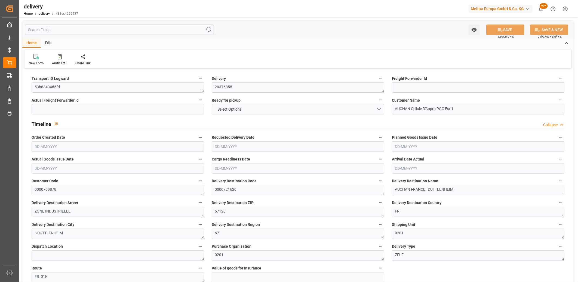
type input "101"
type input "0"
type input "[DATE]"
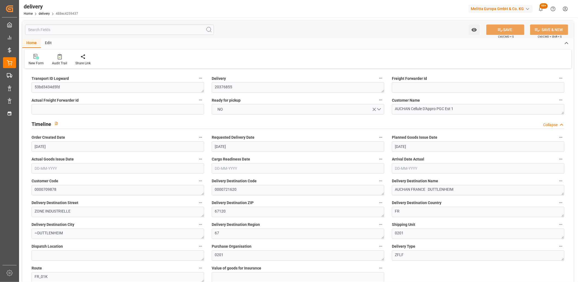
type input "[DATE] 11:01"
click at [233, 107] on button "NO" at bounding box center [298, 109] width 173 height 10
click at [233, 107] on div "YES" at bounding box center [298, 110] width 172 height 11
click at [502, 25] on button "SAVE" at bounding box center [505, 29] width 38 height 10
